Goal: Task Accomplishment & Management: Use online tool/utility

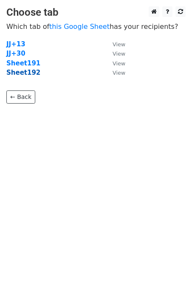
click at [27, 75] on strong "Sheet192" at bounding box center [23, 73] width 34 height 8
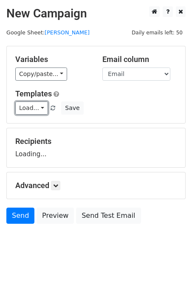
click at [36, 111] on link "Load..." at bounding box center [31, 107] width 33 height 13
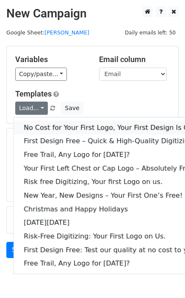
click at [55, 125] on link "No Cost for Your First Logo, Your First Design Is On Us!" at bounding box center [116, 128] width 204 height 14
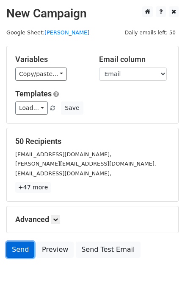
click at [20, 248] on link "Send" at bounding box center [20, 250] width 28 height 16
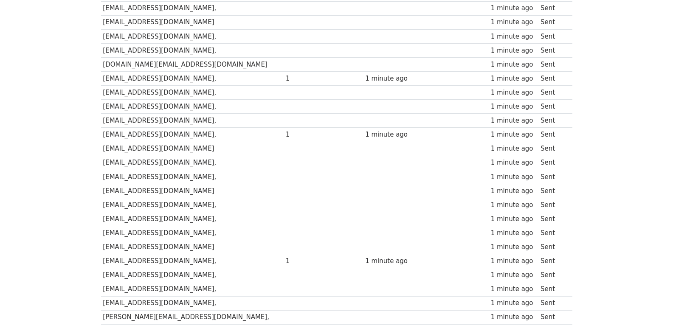
scroll to position [591, 0]
